Goal: Task Accomplishment & Management: Manage account settings

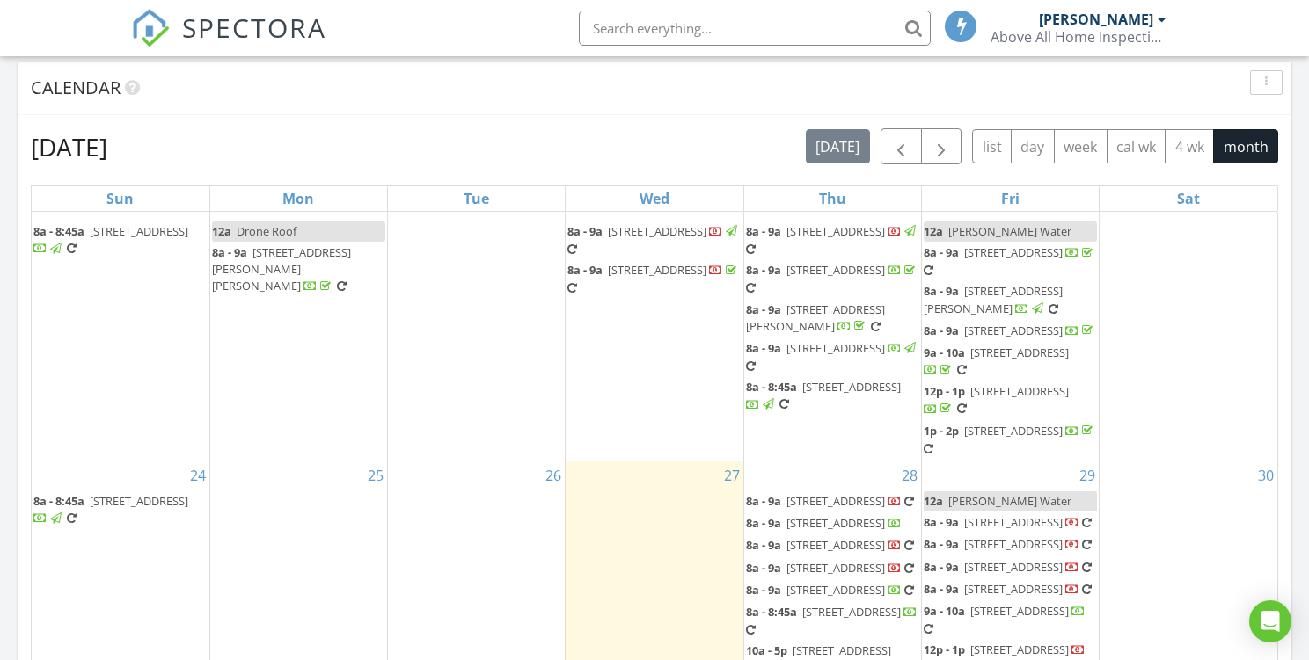
scroll to position [1094, 0]
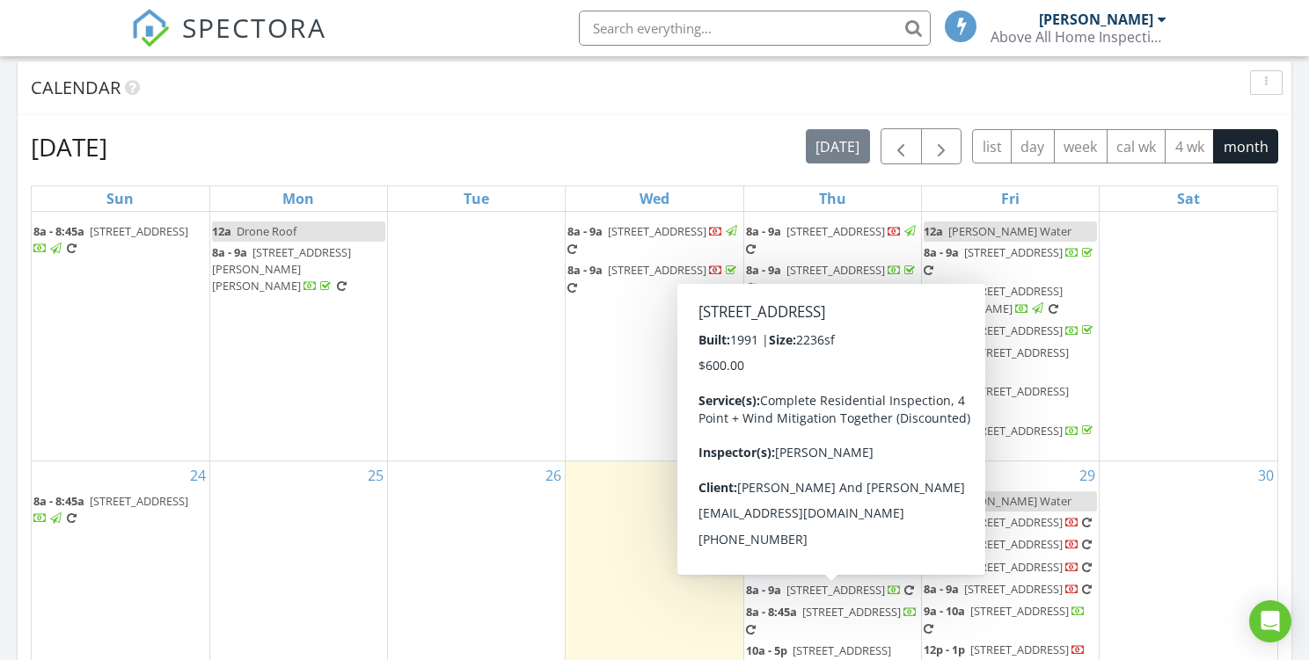
click at [803, 643] on span "[STREET_ADDRESS]" at bounding box center [841, 651] width 98 height 16
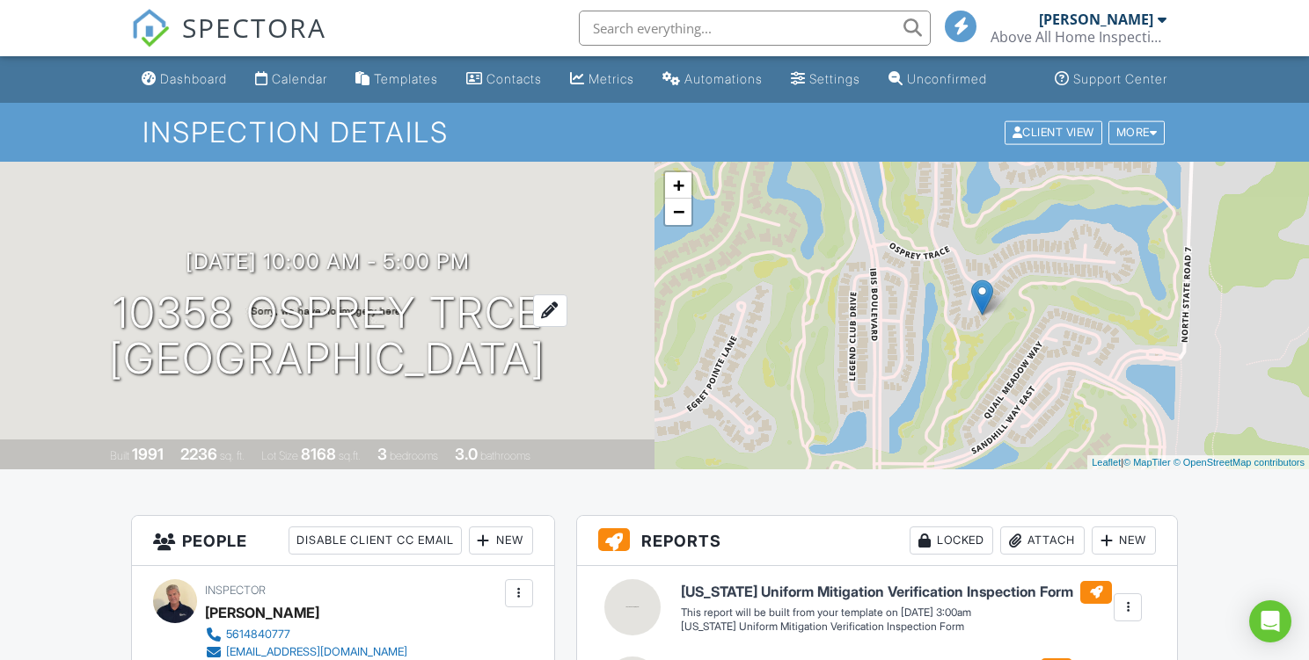
click at [525, 320] on h1 "10358 Osprey Trce West Palm Beach, FL 33412" at bounding box center [327, 336] width 436 height 93
